Goal: Transaction & Acquisition: Purchase product/service

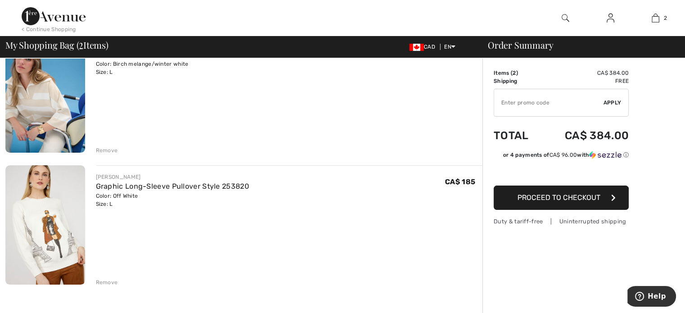
scroll to position [90, 0]
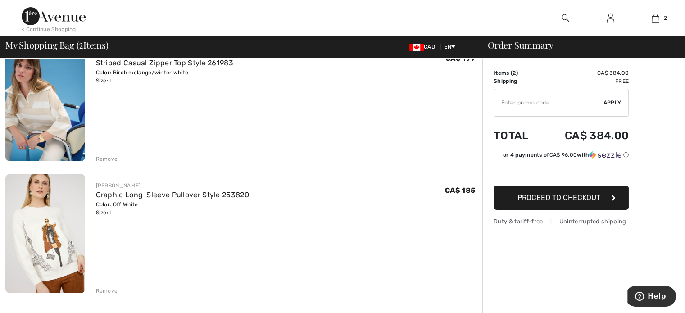
click at [567, 201] on span "Proceed to Checkout" at bounding box center [558, 197] width 83 height 9
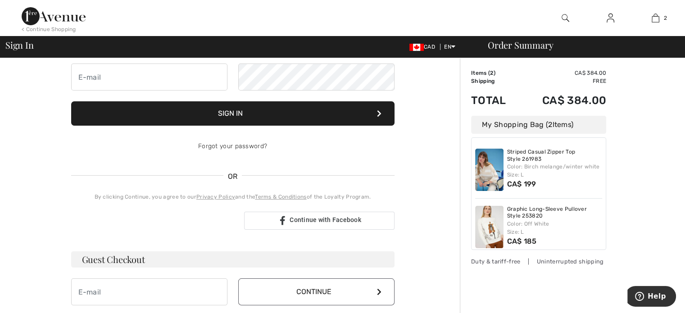
scroll to position [180, 0]
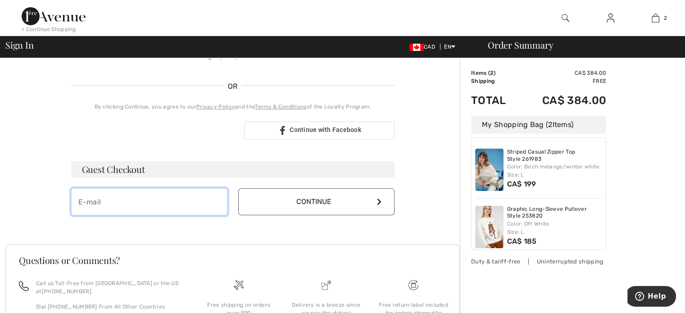
click at [93, 204] on input "email" at bounding box center [149, 201] width 156 height 27
type input "[PERSON_NAME][EMAIL_ADDRESS][DOMAIN_NAME]"
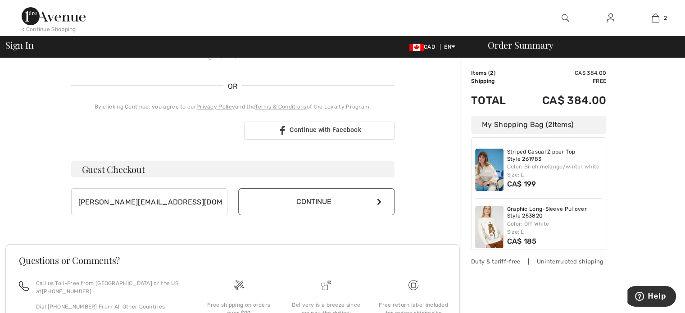
click at [317, 203] on button "Continue" at bounding box center [316, 201] width 156 height 27
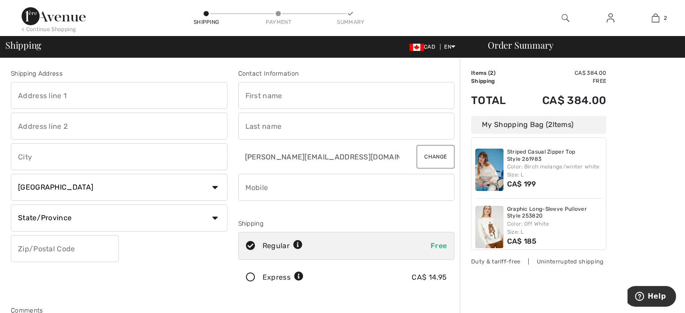
click at [38, 96] on input "text" at bounding box center [119, 95] width 217 height 27
type input "[STREET_ADDRESS]"
type input "9 - 701"
type input "Etobicoke"
select select "ON"
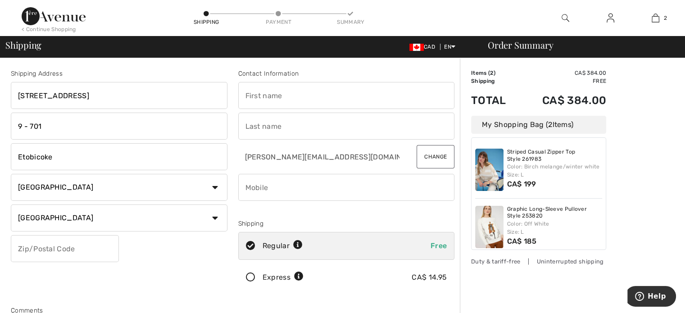
type input "M9A 0A6"
type input "Bohdana"
type input "Ihnatowycz"
type input "9052739559"
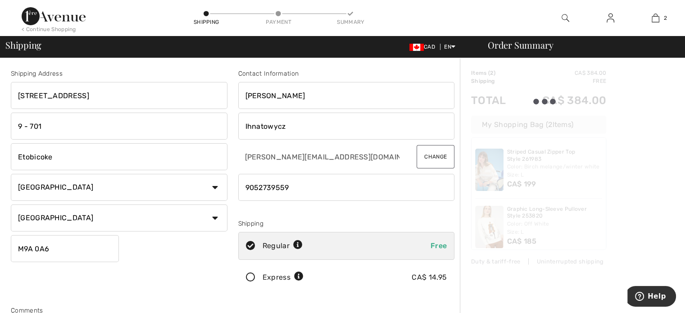
type input "M9A0A6"
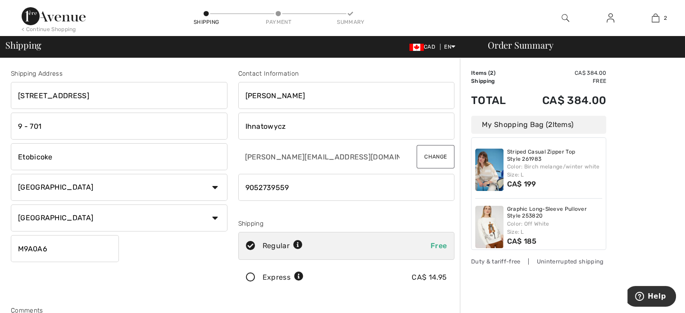
drag, startPoint x: 45, startPoint y: 126, endPoint x: 0, endPoint y: 127, distance: 44.6
drag, startPoint x: 299, startPoint y: 185, endPoint x: 224, endPoint y: 188, distance: 74.8
click at [225, 187] on div "Shipping Address 9 Burnhamthorpe Cres Apt 701 Etobicoke Country Canada United S…" at bounding box center [232, 242] width 454 height 390
type input "4164525174"
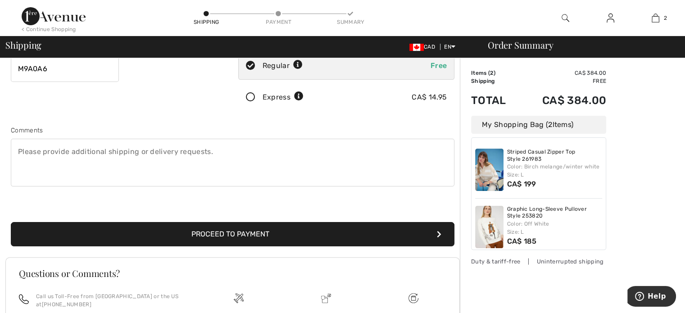
scroll to position [225, 0]
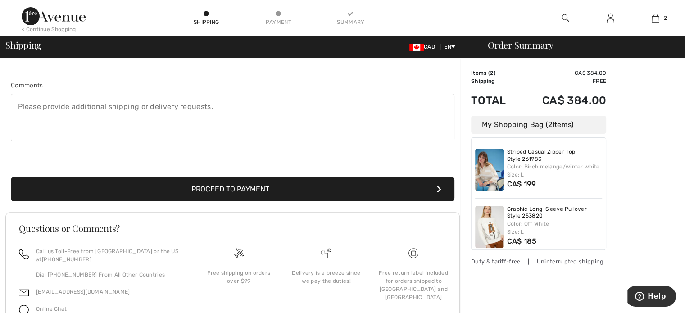
click at [289, 194] on button "Proceed to Payment" at bounding box center [233, 189] width 444 height 24
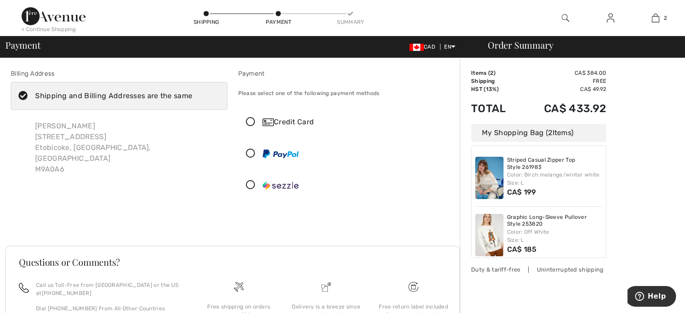
click at [248, 122] on icon at bounding box center [251, 122] width 24 height 9
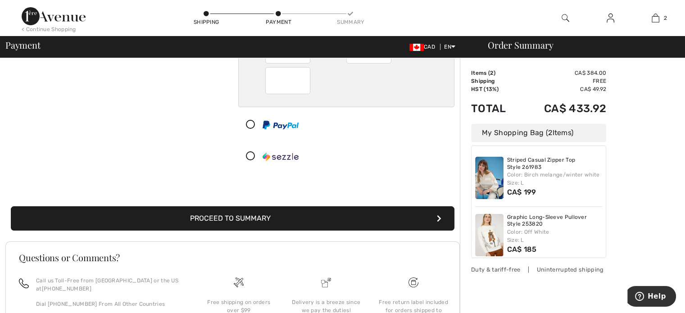
scroll to position [135, 0]
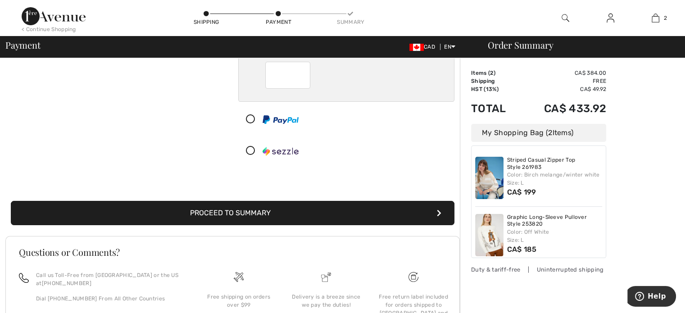
click at [290, 217] on button "Proceed to Summary" at bounding box center [233, 213] width 444 height 24
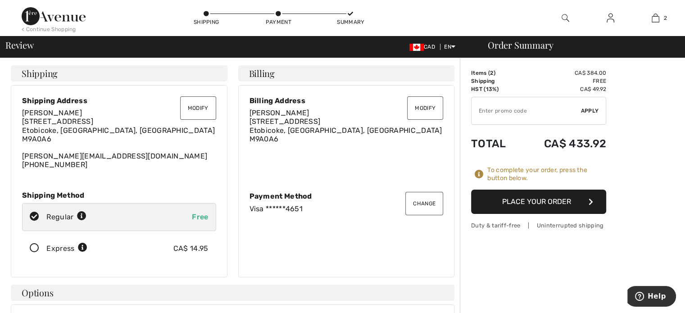
click at [548, 207] on button "Place Your Order" at bounding box center [538, 202] width 135 height 24
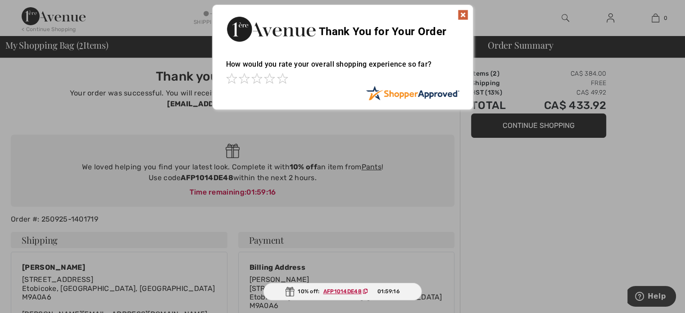
drag, startPoint x: 463, startPoint y: 15, endPoint x: 468, endPoint y: 16, distance: 5.4
click at [463, 15] on img at bounding box center [463, 14] width 11 height 11
